Goal: Task Accomplishment & Management: Complete application form

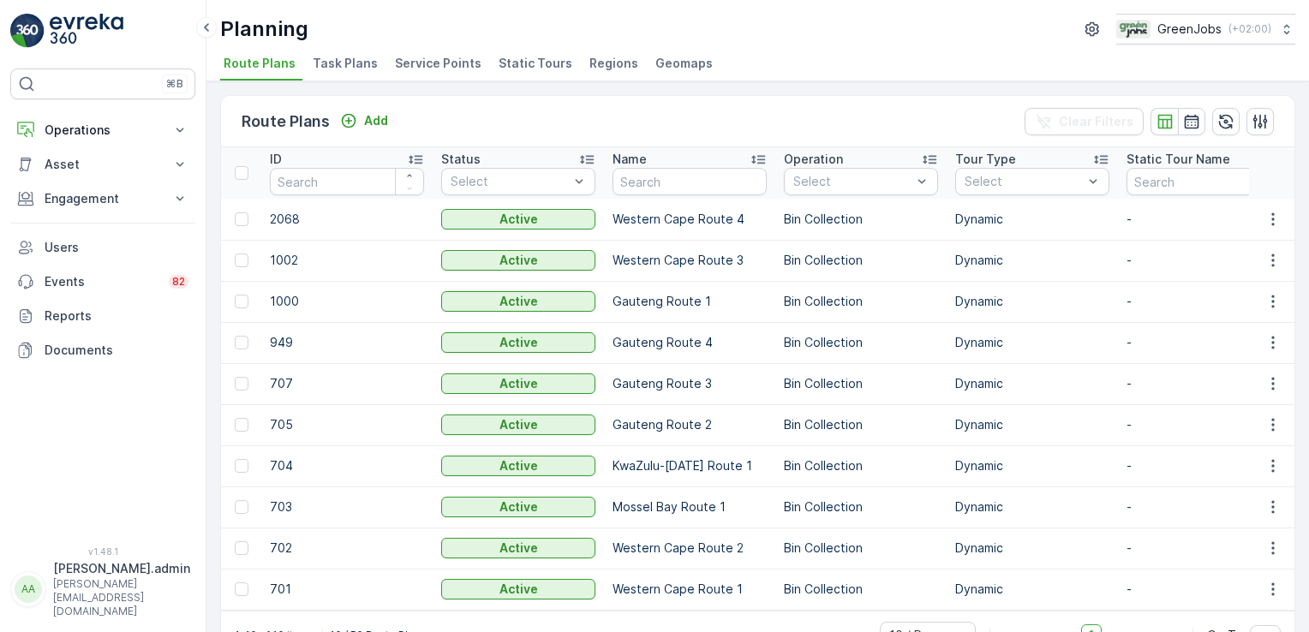
click at [338, 63] on span "Task Plans" at bounding box center [345, 63] width 65 height 17
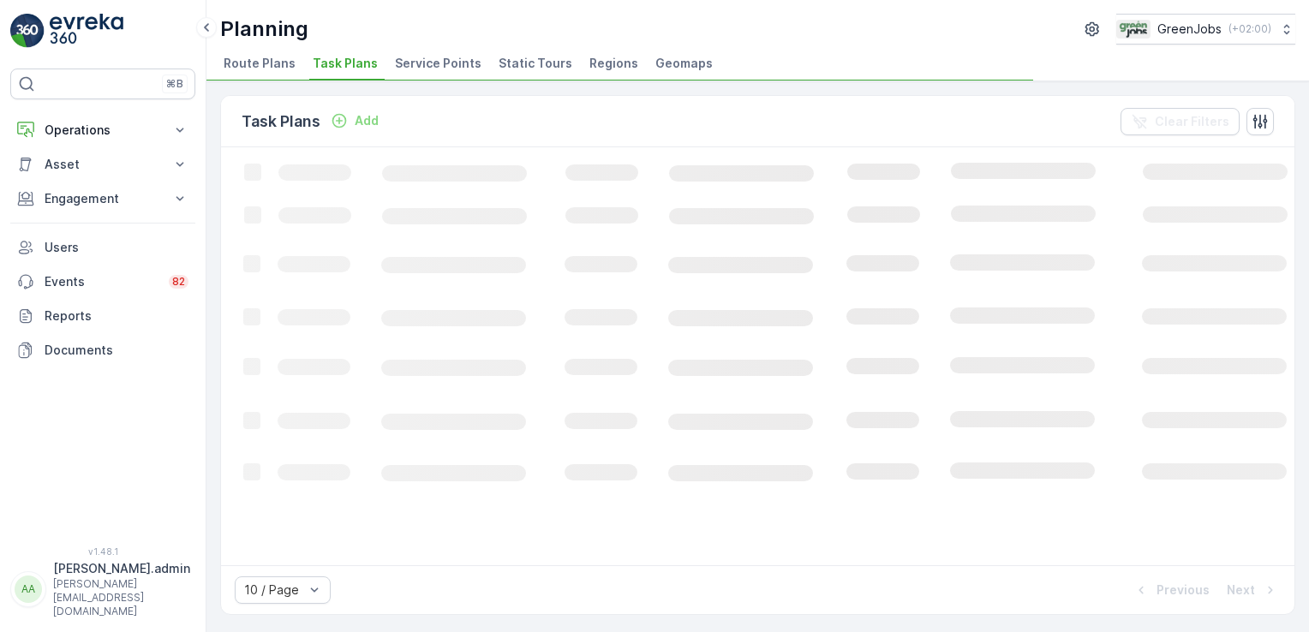
click at [362, 121] on p "Add" at bounding box center [367, 120] width 24 height 17
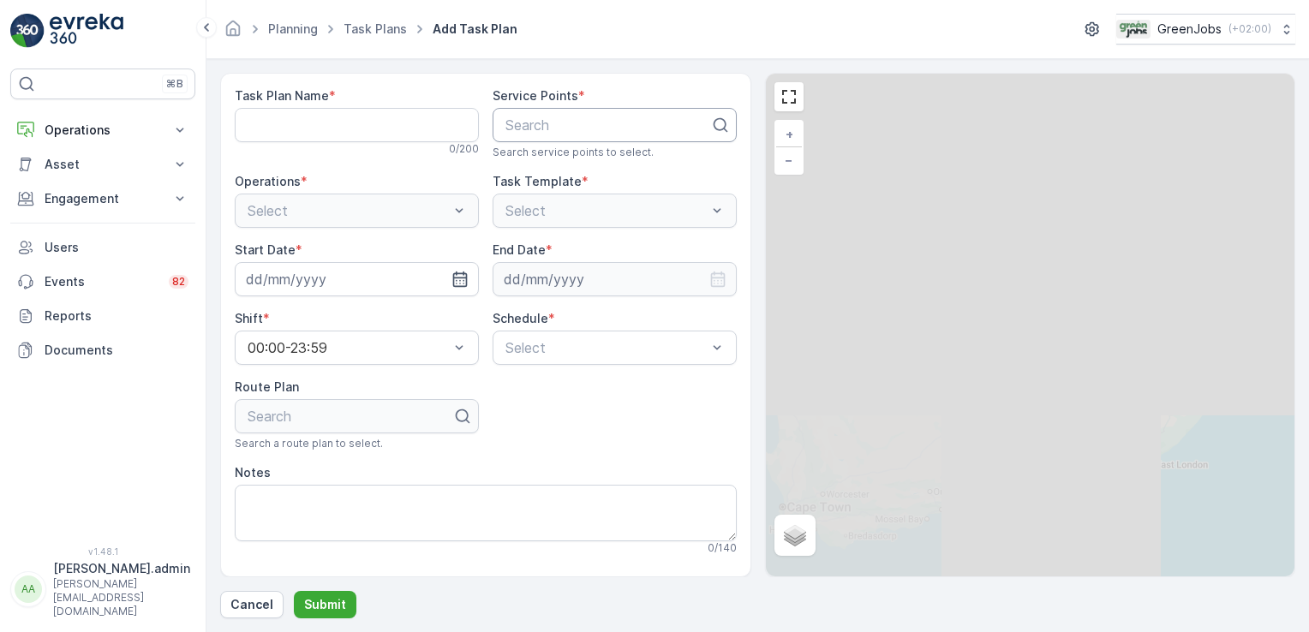
click at [566, 125] on div at bounding box center [608, 124] width 208 height 15
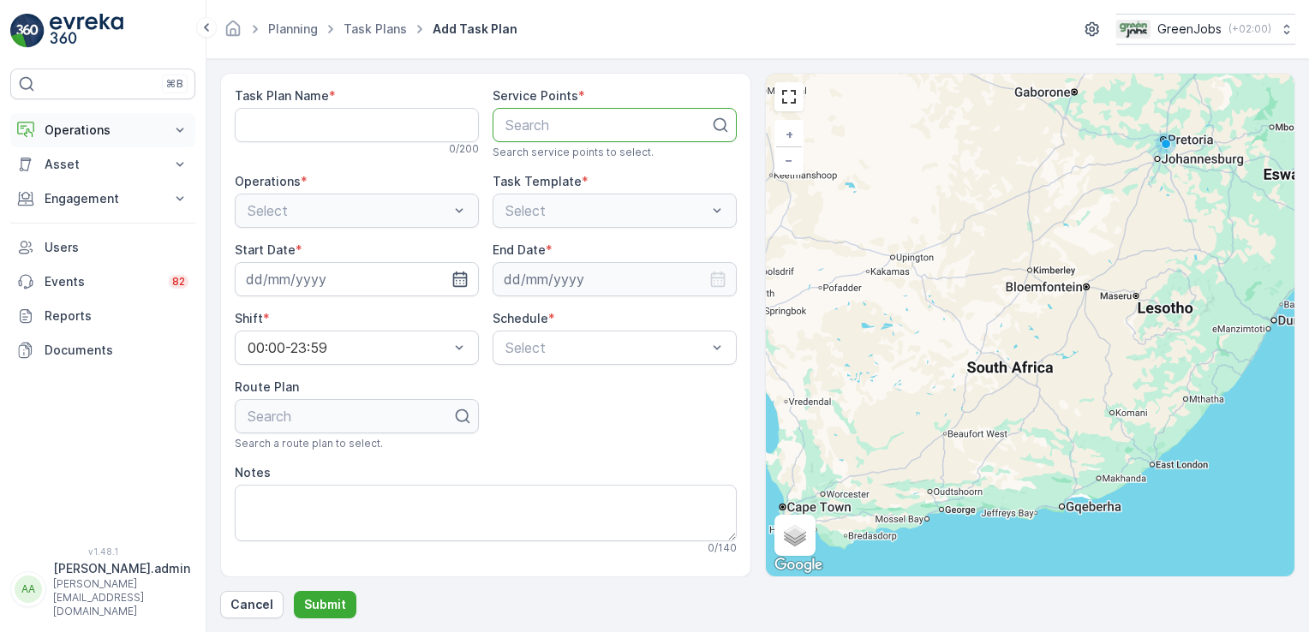
click at [184, 127] on icon at bounding box center [179, 130] width 17 height 17
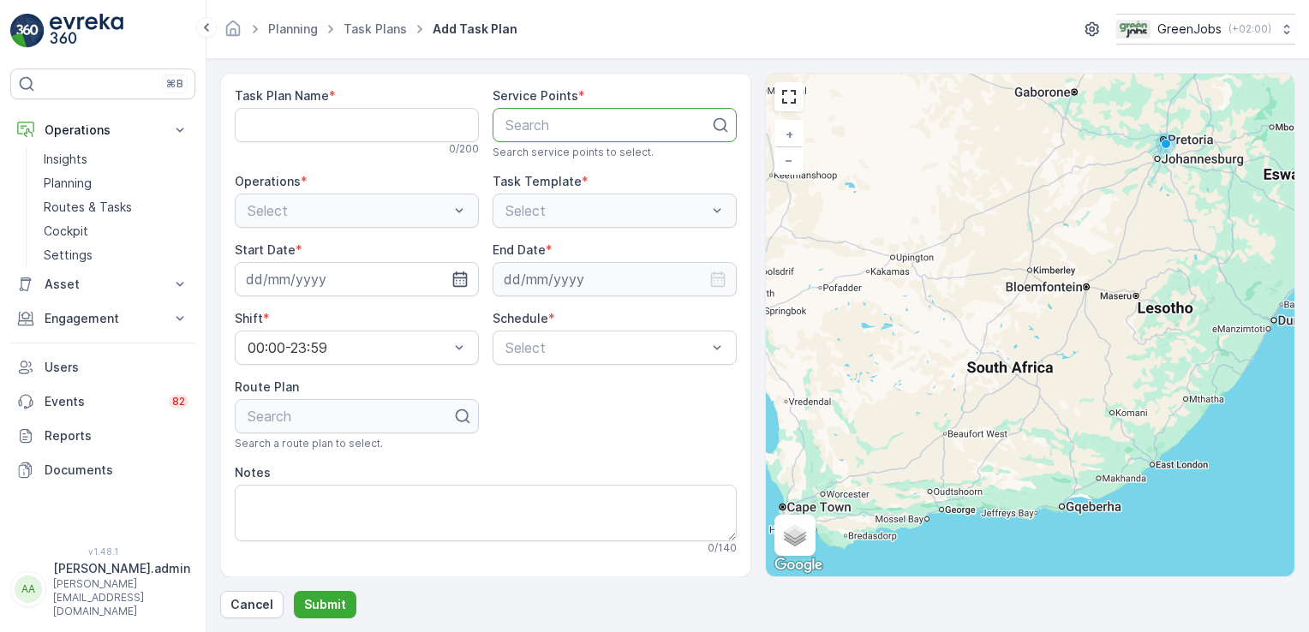
click at [452, 211] on div "Select" at bounding box center [357, 211] width 244 height 34
click at [547, 135] on div "Search" at bounding box center [615, 125] width 244 height 34
type input "wilgers"
click at [545, 167] on span "[DEMOGRAPHIC_DATA]" at bounding box center [581, 166] width 156 height 15
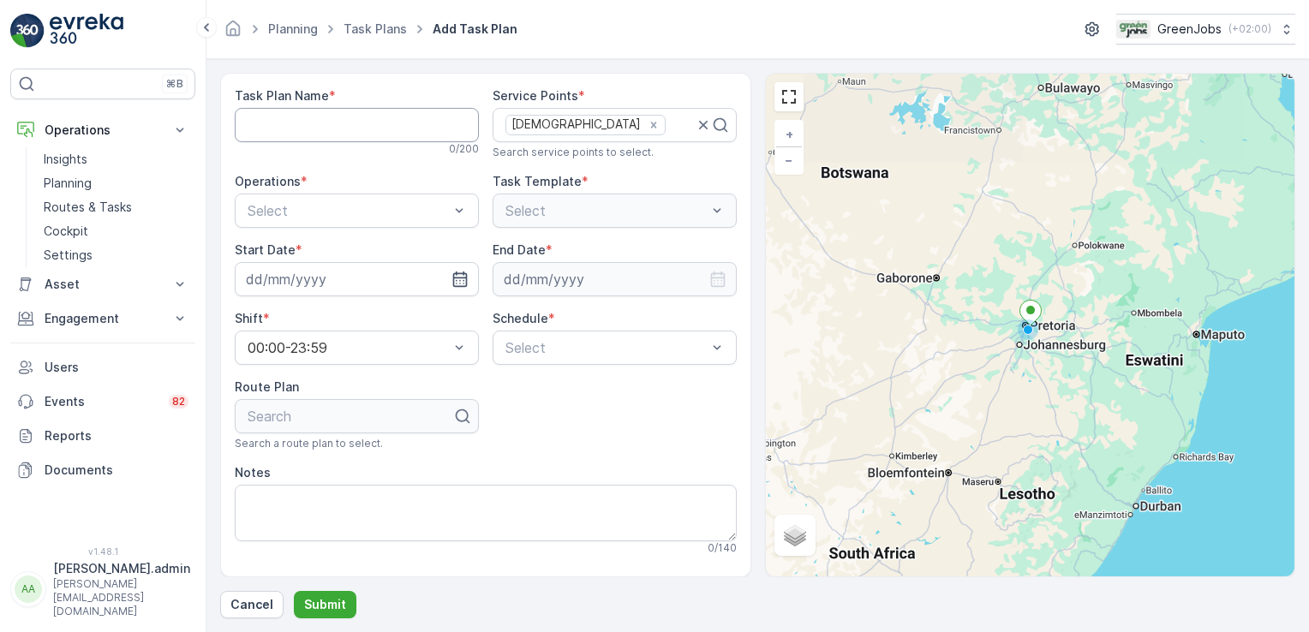
drag, startPoint x: 296, startPoint y: 127, endPoint x: 313, endPoint y: 124, distance: 17.3
click at [302, 127] on Name "Task Plan Name" at bounding box center [357, 125] width 244 height 34
type Name "Wilgers test"
click at [446, 211] on div at bounding box center [348, 210] width 205 height 15
click at [338, 254] on div "Bin Collection" at bounding box center [357, 252] width 224 height 15
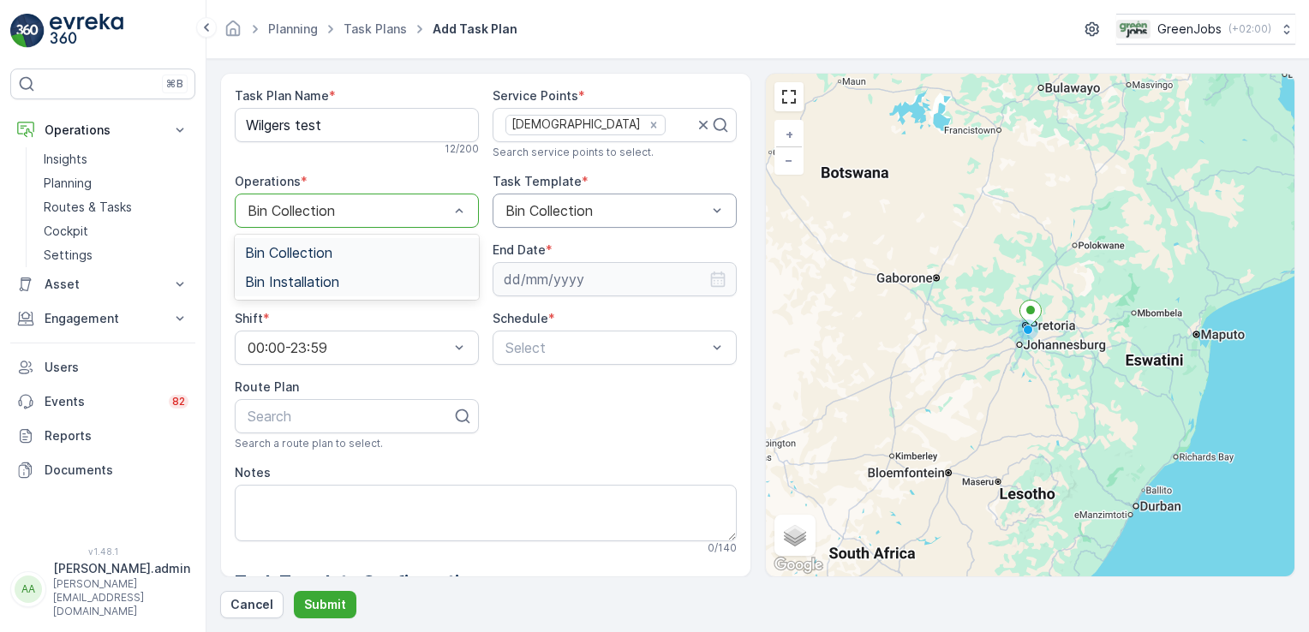
click at [634, 423] on div "Task Plan Name * Wilgers test 12 / 200 Service Points * Wilgers Search service …" at bounding box center [486, 517] width 502 height 860
click at [414, 207] on div at bounding box center [348, 210] width 205 height 15
click at [308, 284] on span "Bin Installation" at bounding box center [292, 281] width 94 height 15
click at [555, 398] on div "Task Plan Name * Wilgers test 12 / 200 Service Points * Wilgers Search service …" at bounding box center [486, 486] width 502 height 799
click at [276, 420] on div at bounding box center [350, 416] width 208 height 15
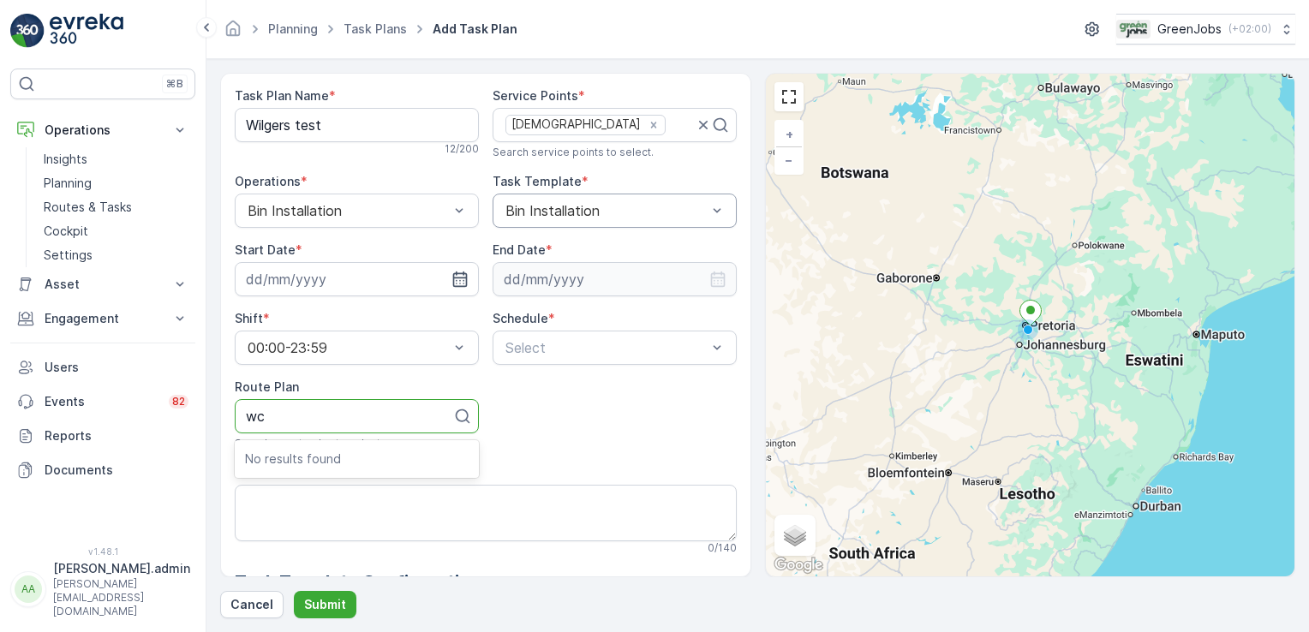
type input "w"
click at [308, 275] on input at bounding box center [357, 279] width 244 height 34
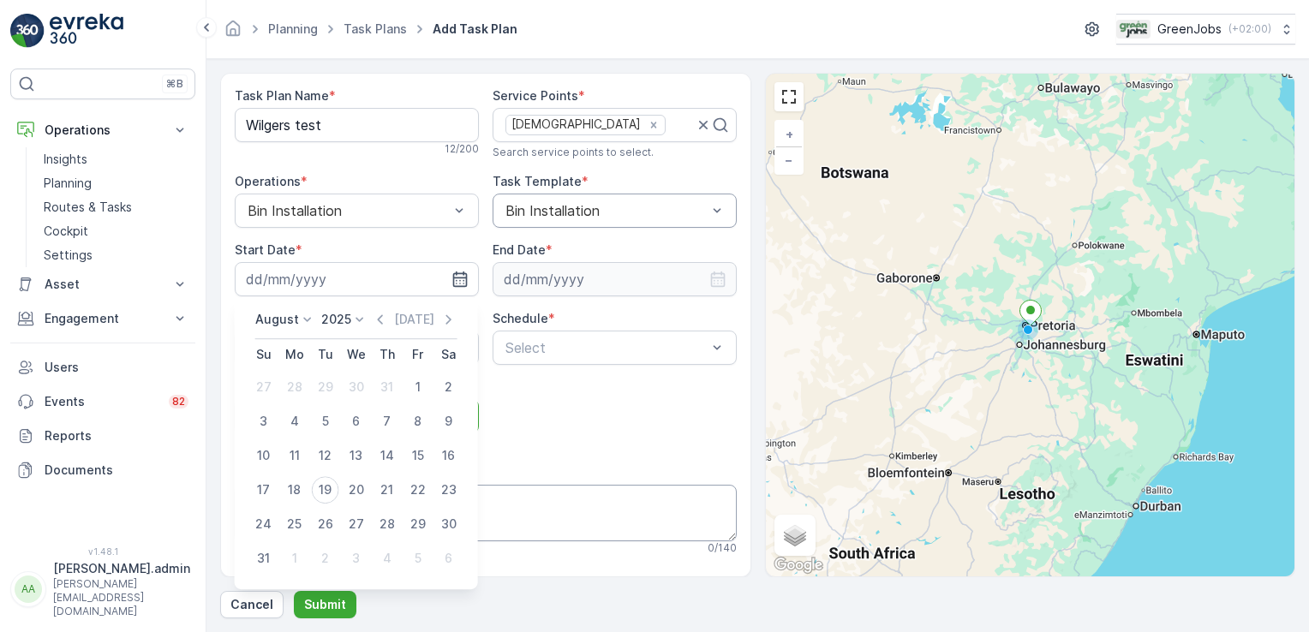
click at [325, 494] on div "19" at bounding box center [325, 489] width 27 height 27
type input "[DATE]"
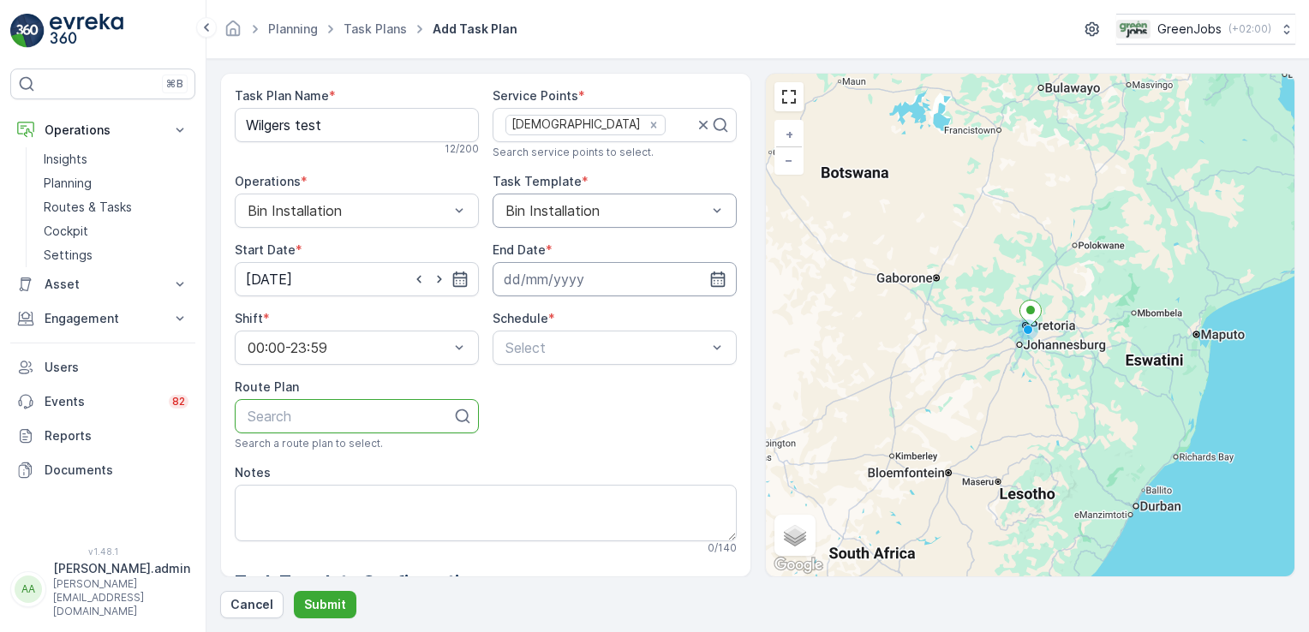
click at [541, 276] on input at bounding box center [615, 279] width 244 height 34
click at [672, 485] on div "22" at bounding box center [673, 489] width 27 height 27
type input "[DATE]"
click at [530, 413] on span "Weekly" at bounding box center [525, 418] width 45 height 15
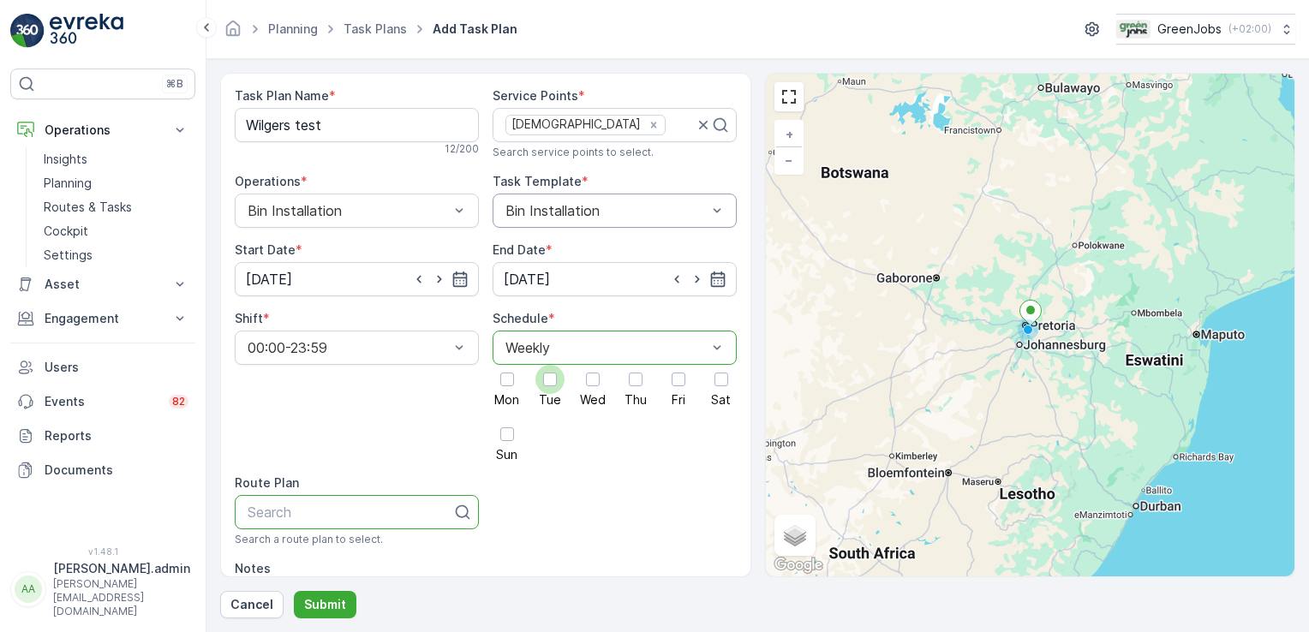
click at [547, 374] on div at bounding box center [550, 380] width 14 height 14
click at [550, 365] on input "Tue" at bounding box center [550, 365] width 0 height 0
click at [269, 506] on div at bounding box center [350, 512] width 208 height 15
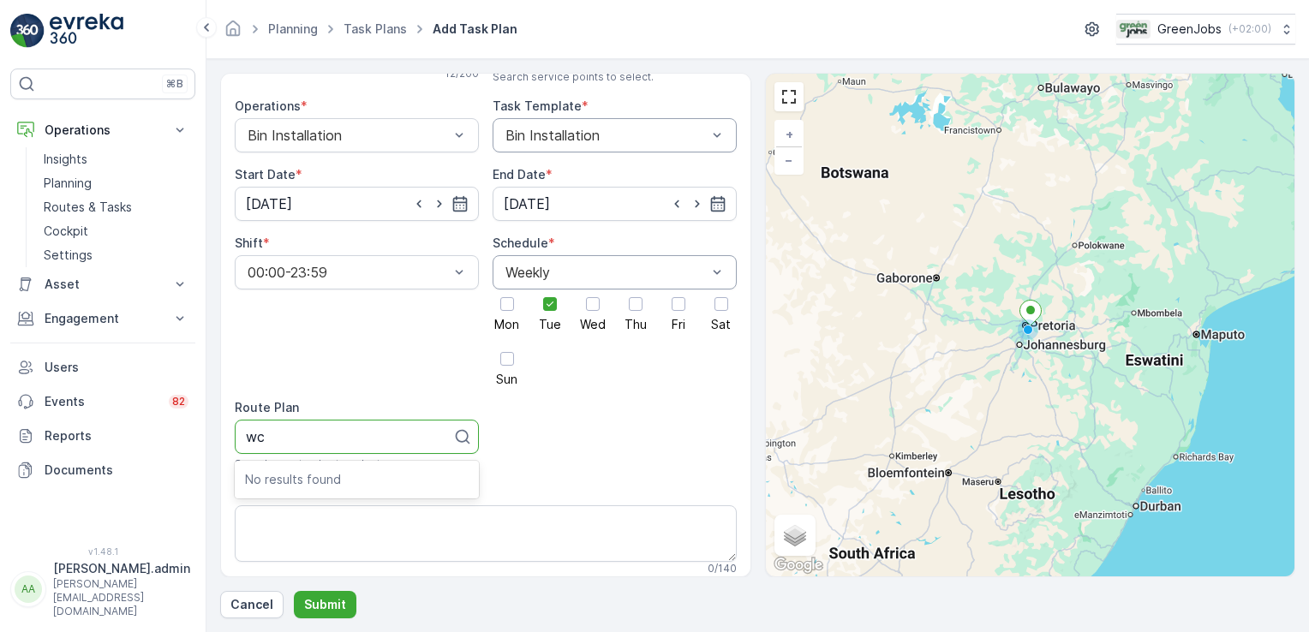
scroll to position [50, 0]
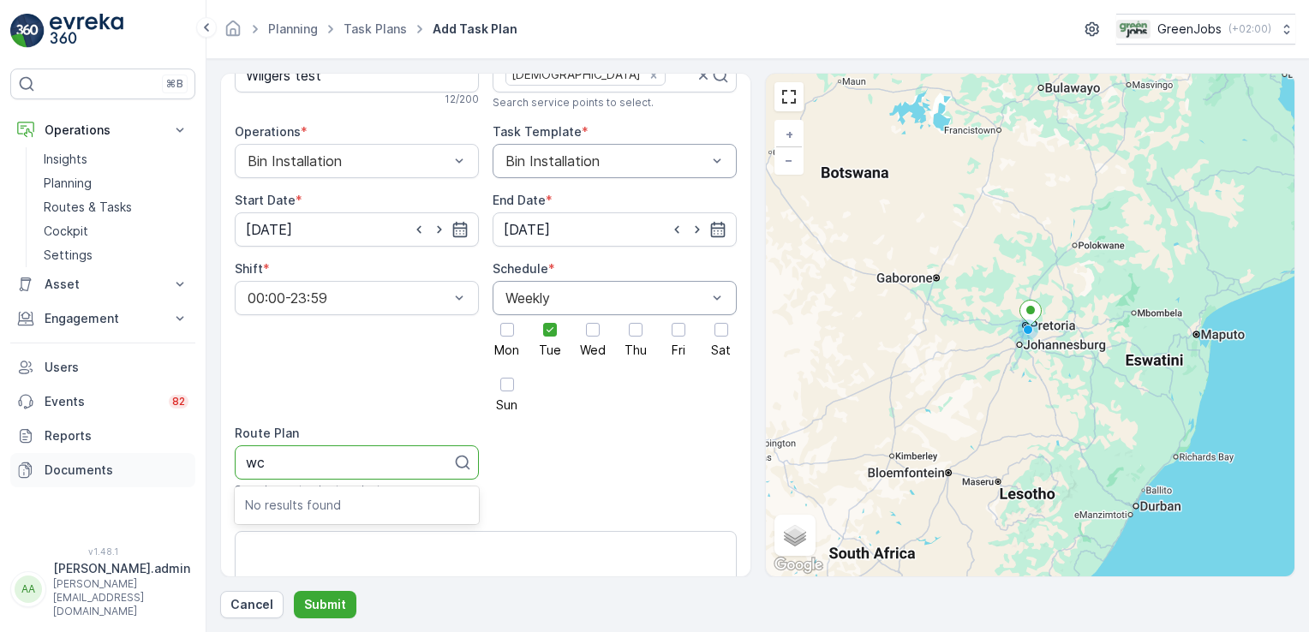
type input "w"
click at [460, 461] on icon at bounding box center [462, 462] width 17 height 17
click at [250, 608] on p "Cancel" at bounding box center [251, 604] width 43 height 17
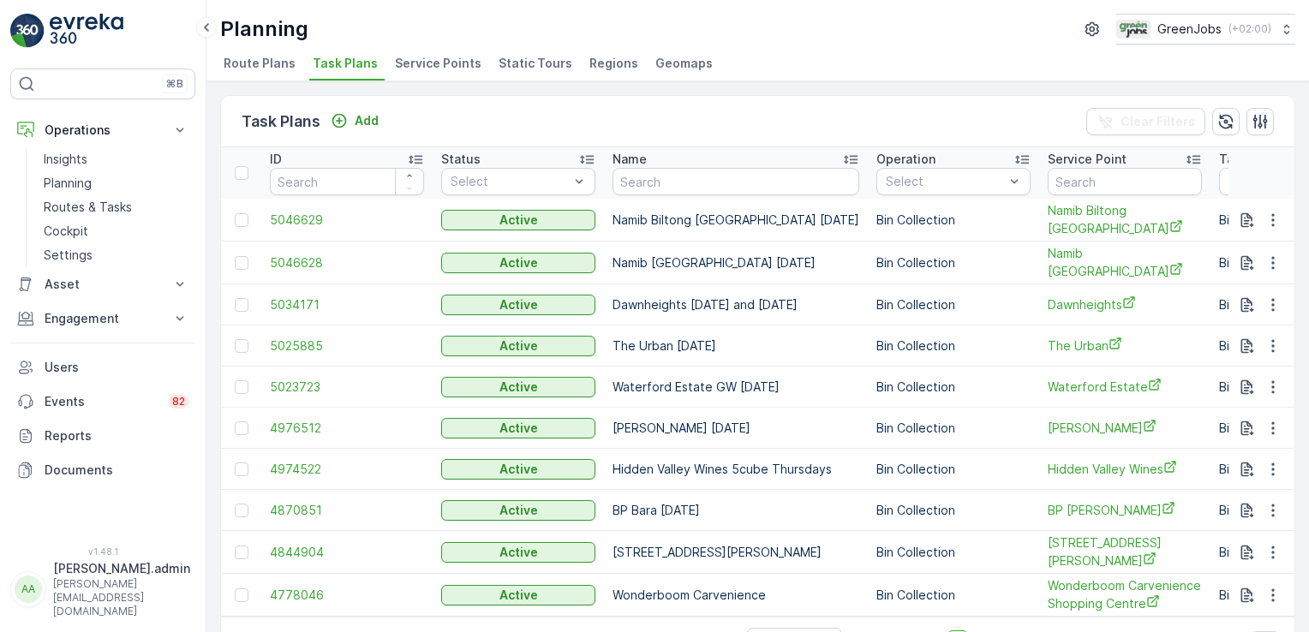
click at [266, 65] on span "Route Plans" at bounding box center [260, 63] width 72 height 17
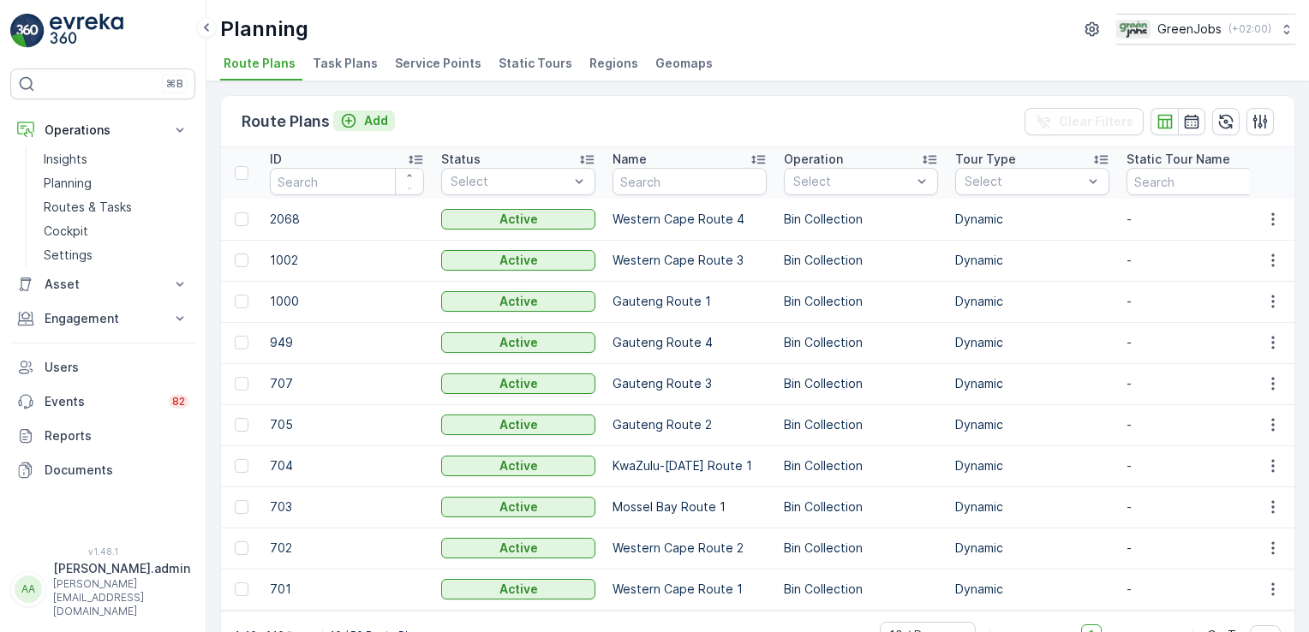
click at [370, 115] on p "Add" at bounding box center [376, 120] width 24 height 17
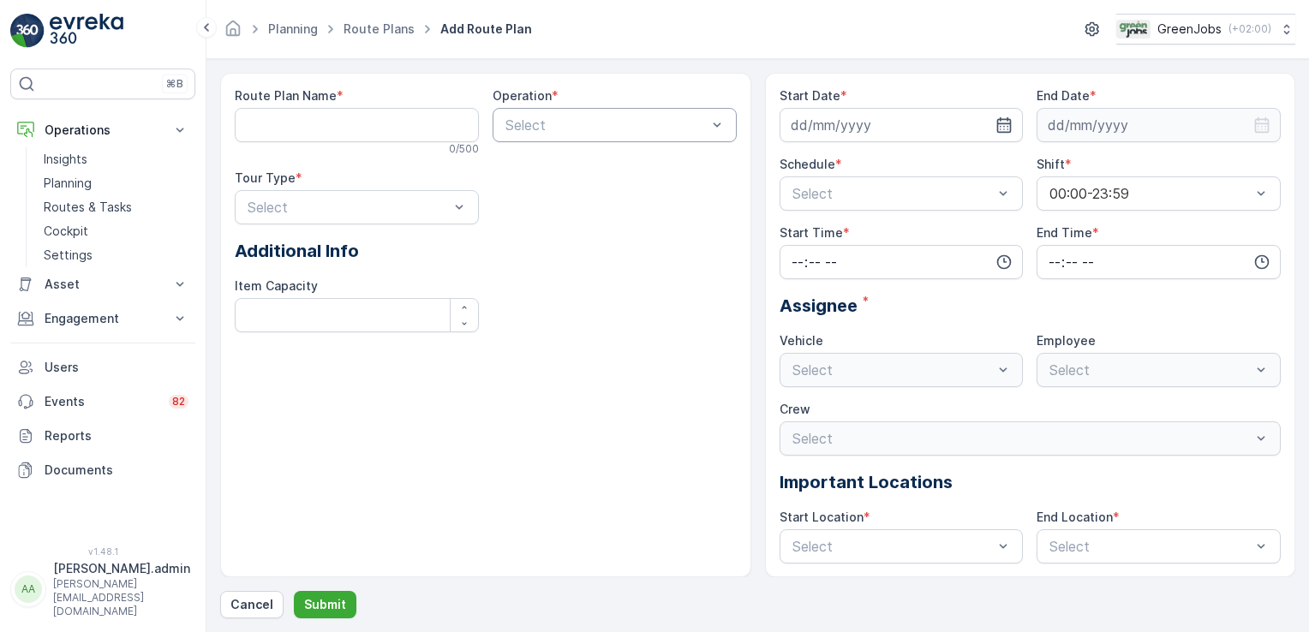
click at [706, 126] on div at bounding box center [606, 124] width 205 height 15
click at [264, 608] on p "Cancel" at bounding box center [251, 604] width 43 height 17
